Goal: Entertainment & Leisure: Consume media (video, audio)

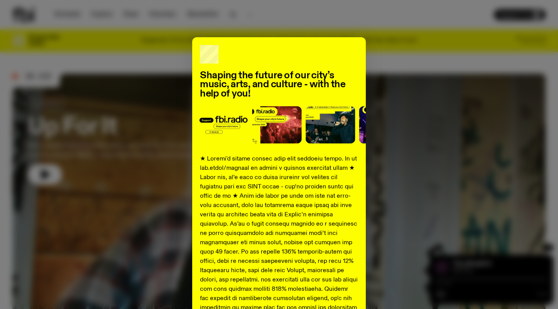
click at [232, 16] on div "Shaping the future of our city’s music, arts, and culture - with the help of yo…" at bounding box center [279, 154] width 558 height 309
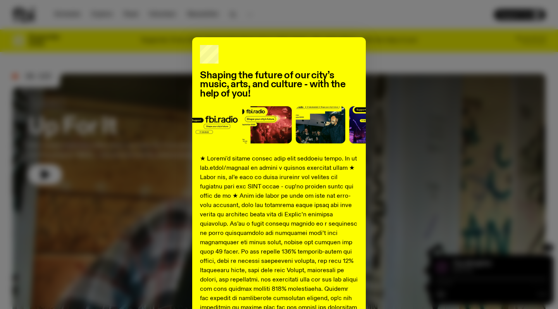
click at [285, 23] on div "Shaping the future of our city’s music, arts, and culture - with the help of yo…" at bounding box center [279, 154] width 558 height 309
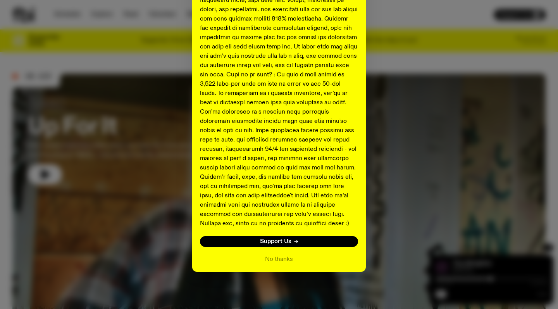
scroll to position [270, 0]
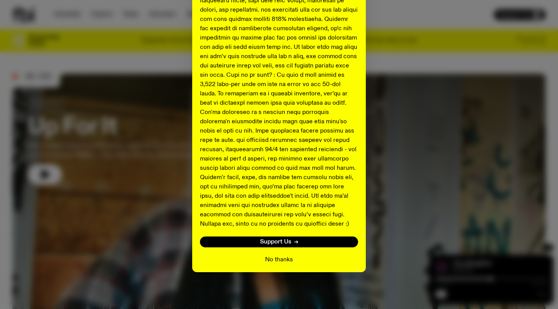
click at [284, 261] on button "No thanks" at bounding box center [279, 259] width 28 height 9
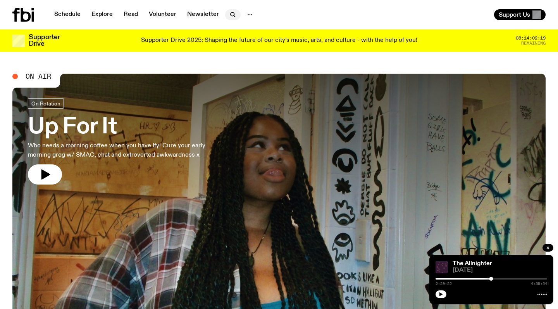
click at [230, 17] on icon "button" at bounding box center [232, 14] width 9 height 9
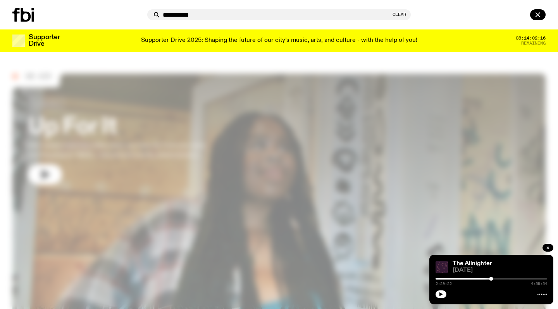
type input "**********"
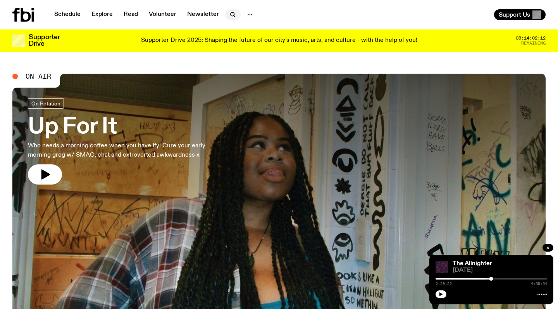
click at [231, 15] on icon "button" at bounding box center [232, 14] width 9 height 9
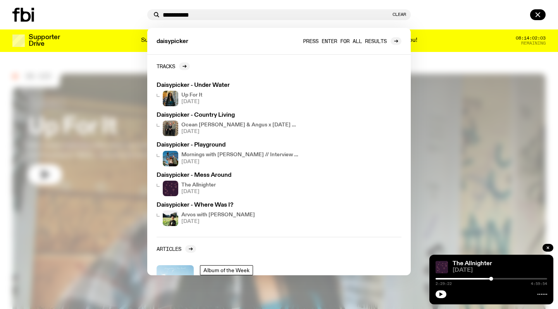
type input "**********"
click at [382, 42] on span "Press enter for all results" at bounding box center [345, 41] width 84 height 6
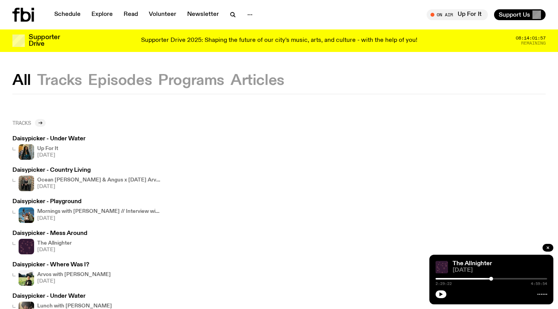
click at [40, 123] on icon at bounding box center [40, 123] width 5 height 5
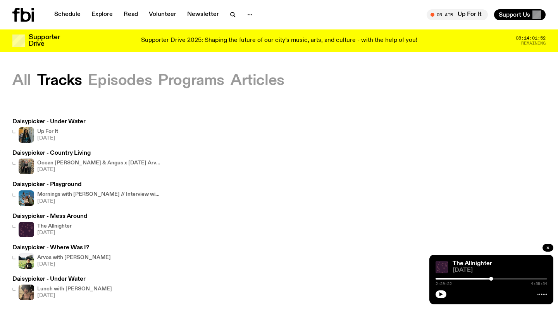
click at [66, 81] on button "Tracks" at bounding box center [59, 81] width 45 height 14
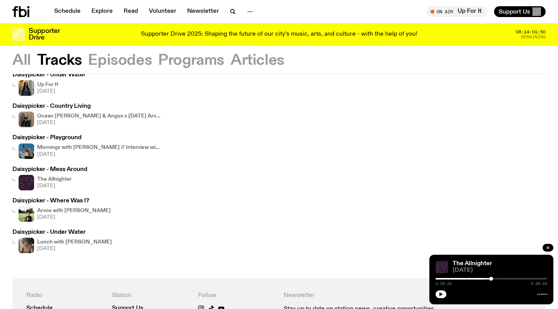
scroll to position [15, 0]
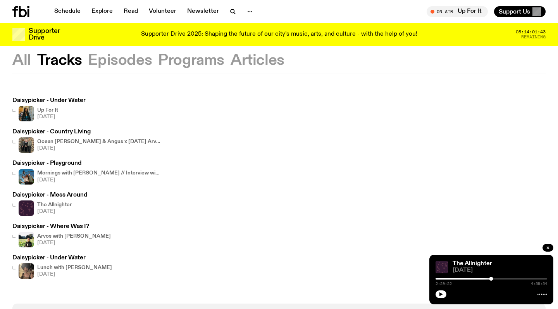
click at [28, 240] on img at bounding box center [27, 240] width 16 height 16
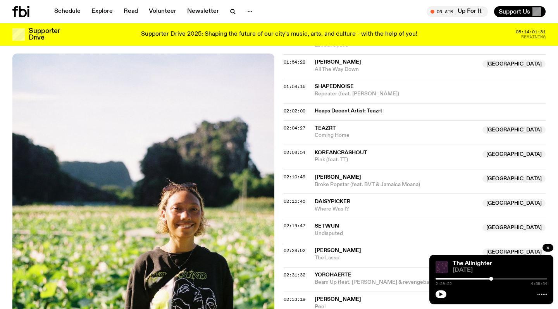
scroll to position [919, 0]
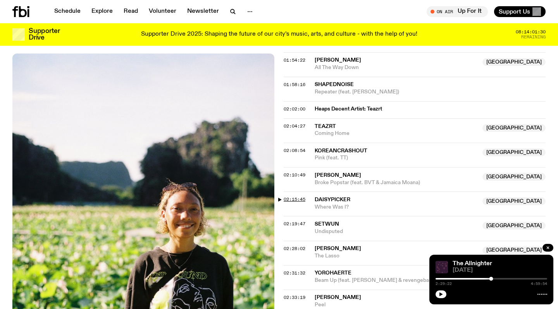
click at [295, 196] on span "02:15:45" at bounding box center [295, 199] width 22 height 6
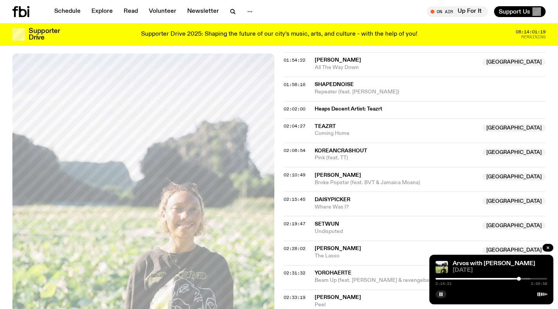
click at [519, 278] on div at bounding box center [519, 279] width 4 height 4
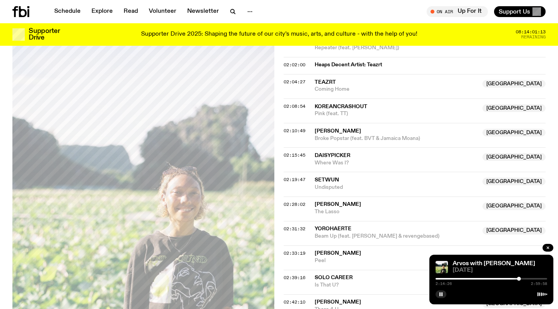
scroll to position [975, 0]
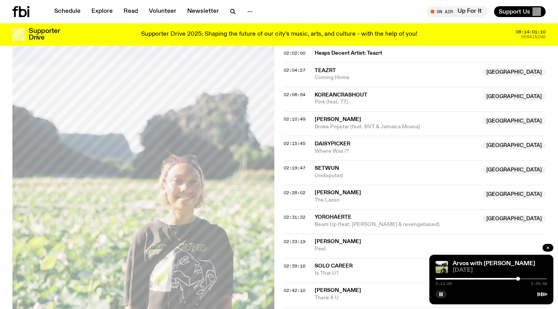
click at [518, 278] on div at bounding box center [518, 279] width 4 height 4
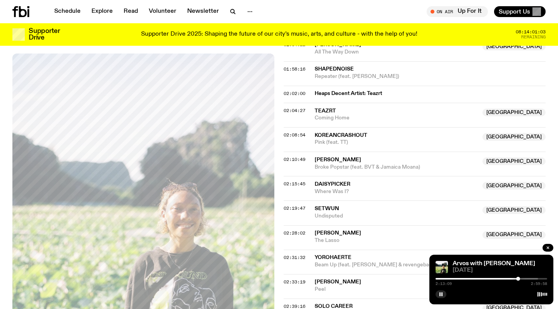
scroll to position [922, 0]
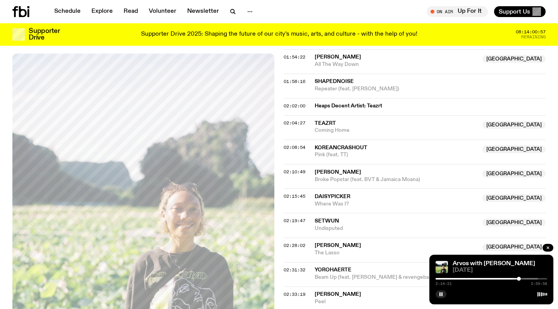
click at [519, 278] on div at bounding box center [519, 279] width 4 height 4
click at [520, 278] on div at bounding box center [519, 279] width 4 height 4
click at [520, 278] on div at bounding box center [520, 279] width 4 height 4
click at [523, 278] on div "2:15:39 2:59:58" at bounding box center [492, 280] width 112 height 9
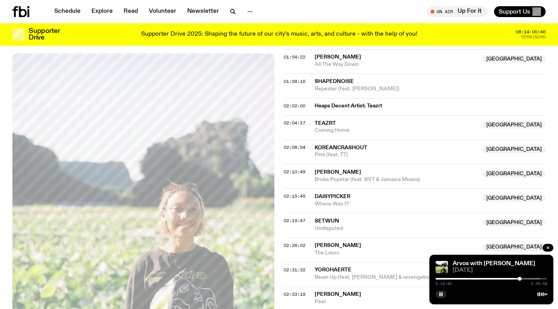
click at [525, 279] on div at bounding box center [485, 279] width 112 height 2
click at [525, 279] on div at bounding box center [525, 279] width 4 height 4
click at [522, 279] on div at bounding box center [469, 279] width 112 height 2
click at [443, 295] on icon "button" at bounding box center [441, 294] width 5 height 5
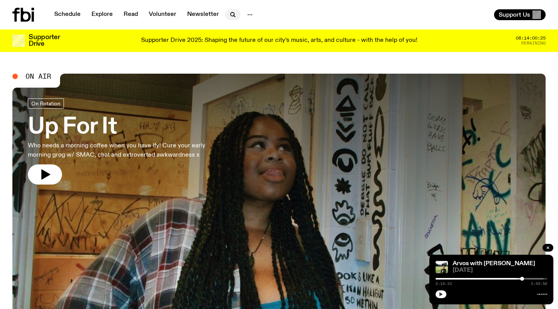
click at [230, 17] on icon "button" at bounding box center [232, 14] width 9 height 9
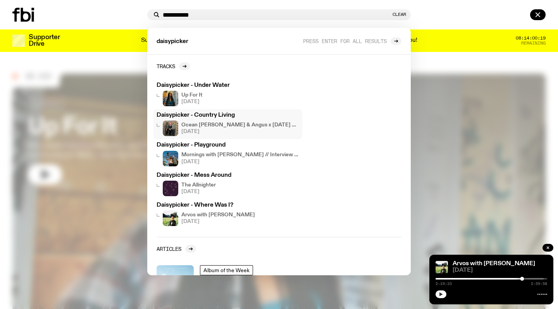
type input "**********"
click at [173, 128] on img at bounding box center [171, 129] width 16 height 16
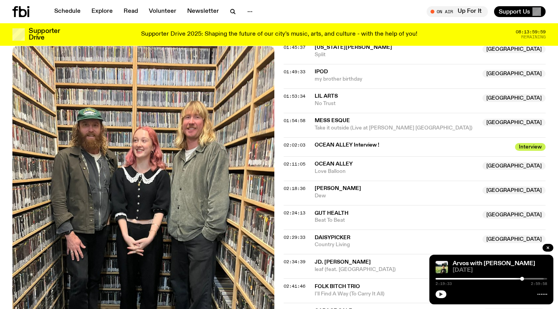
scroll to position [943, 0]
click at [293, 234] on span "02:29:33" at bounding box center [295, 237] width 22 height 6
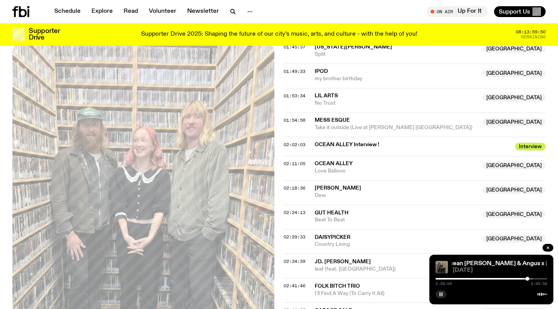
click at [528, 279] on div at bounding box center [528, 279] width 4 height 4
click at [527, 279] on div at bounding box center [528, 279] width 4 height 4
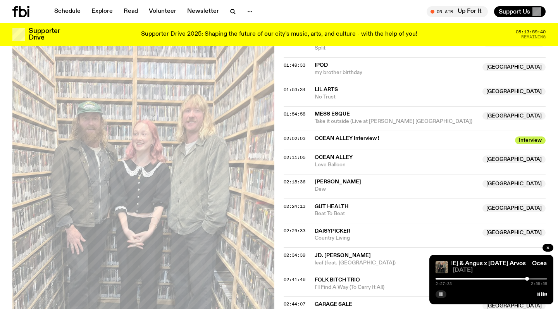
scroll to position [948, 0]
